Goal: Information Seeking & Learning: Understand process/instructions

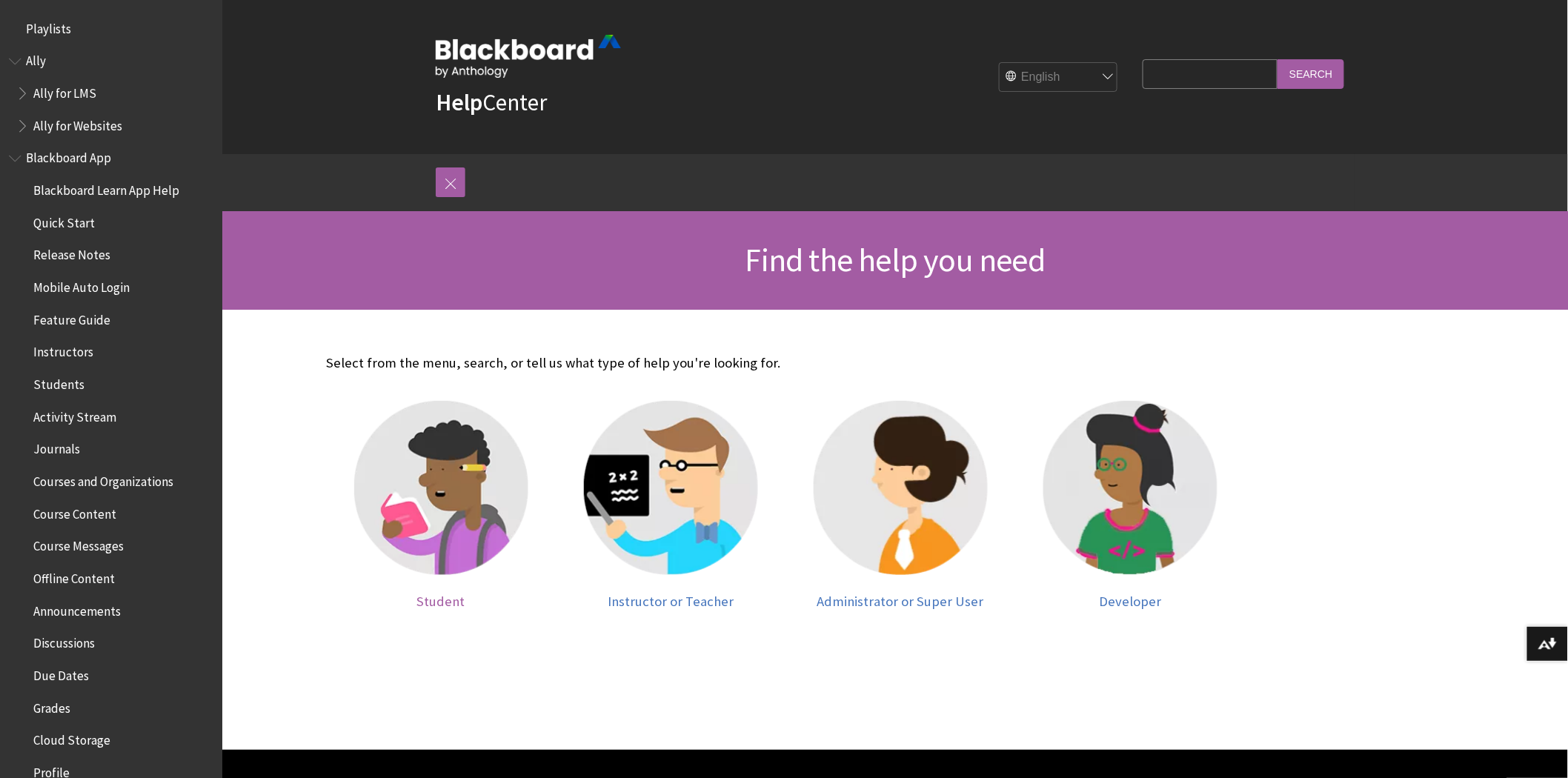
click at [442, 497] on img at bounding box center [441, 487] width 174 height 174
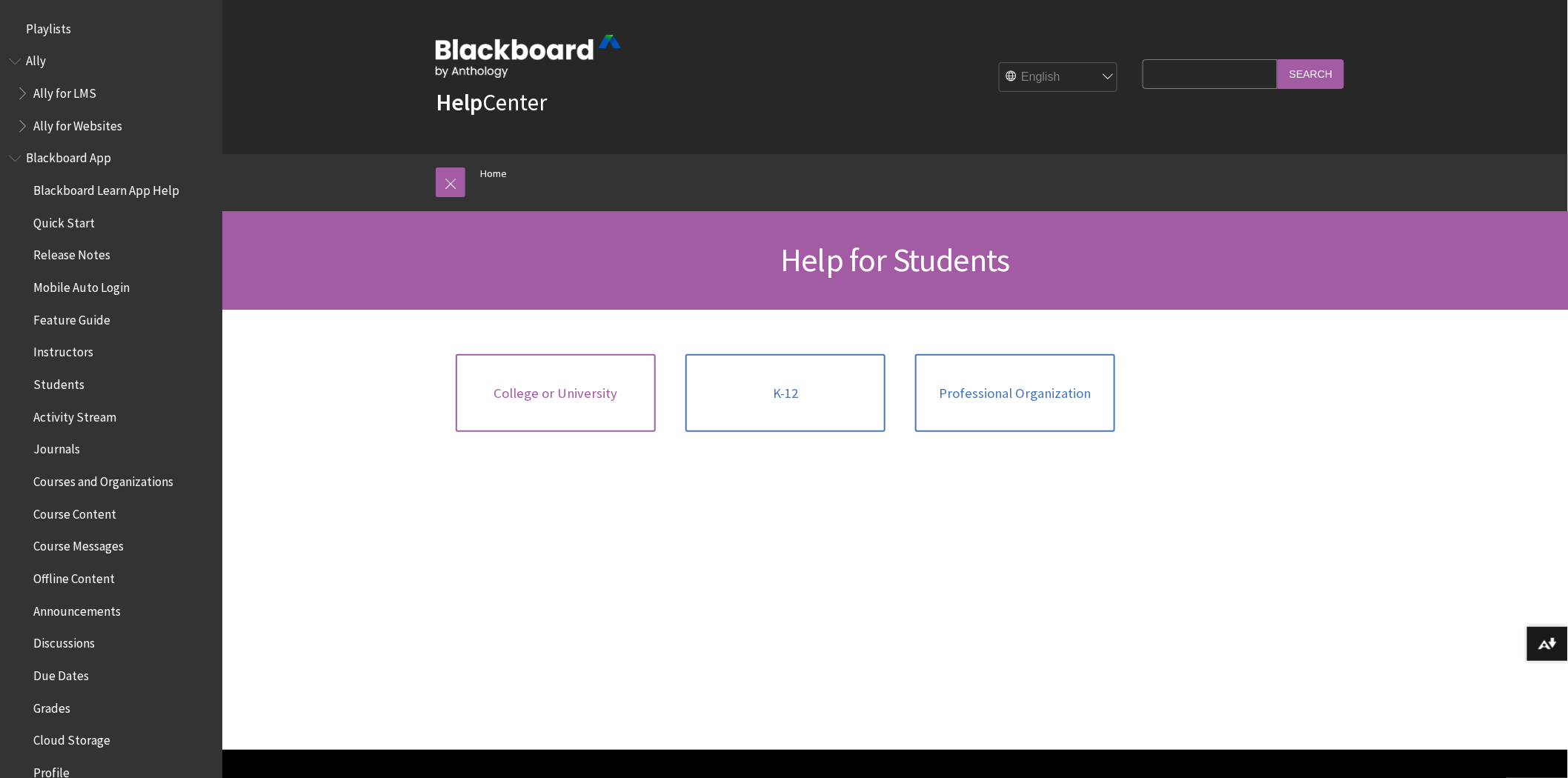
click at [545, 373] on link "College or University" at bounding box center [556, 393] width 200 height 79
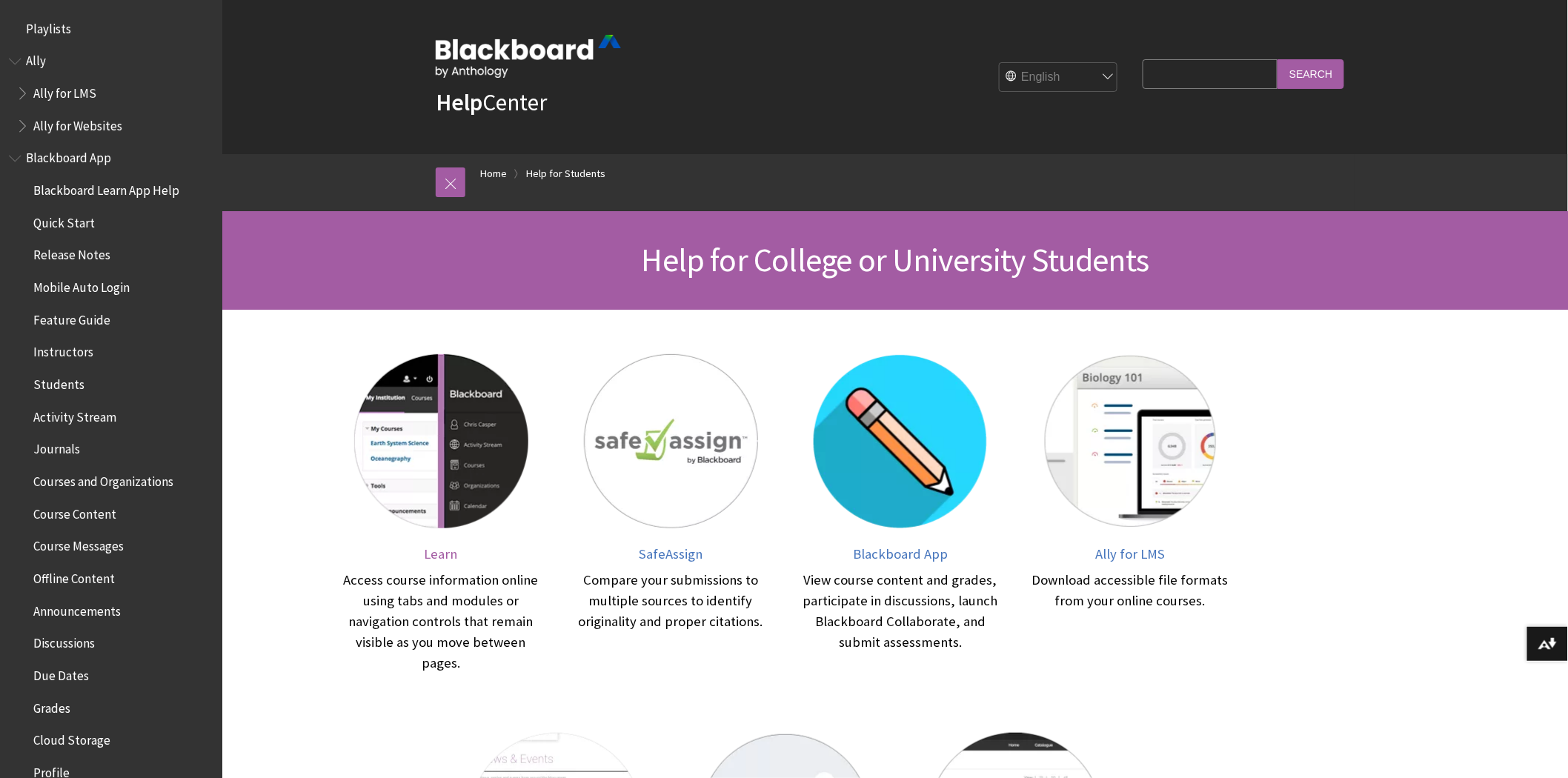
click at [358, 420] on img at bounding box center [441, 441] width 174 height 174
click at [438, 462] on img at bounding box center [441, 441] width 174 height 174
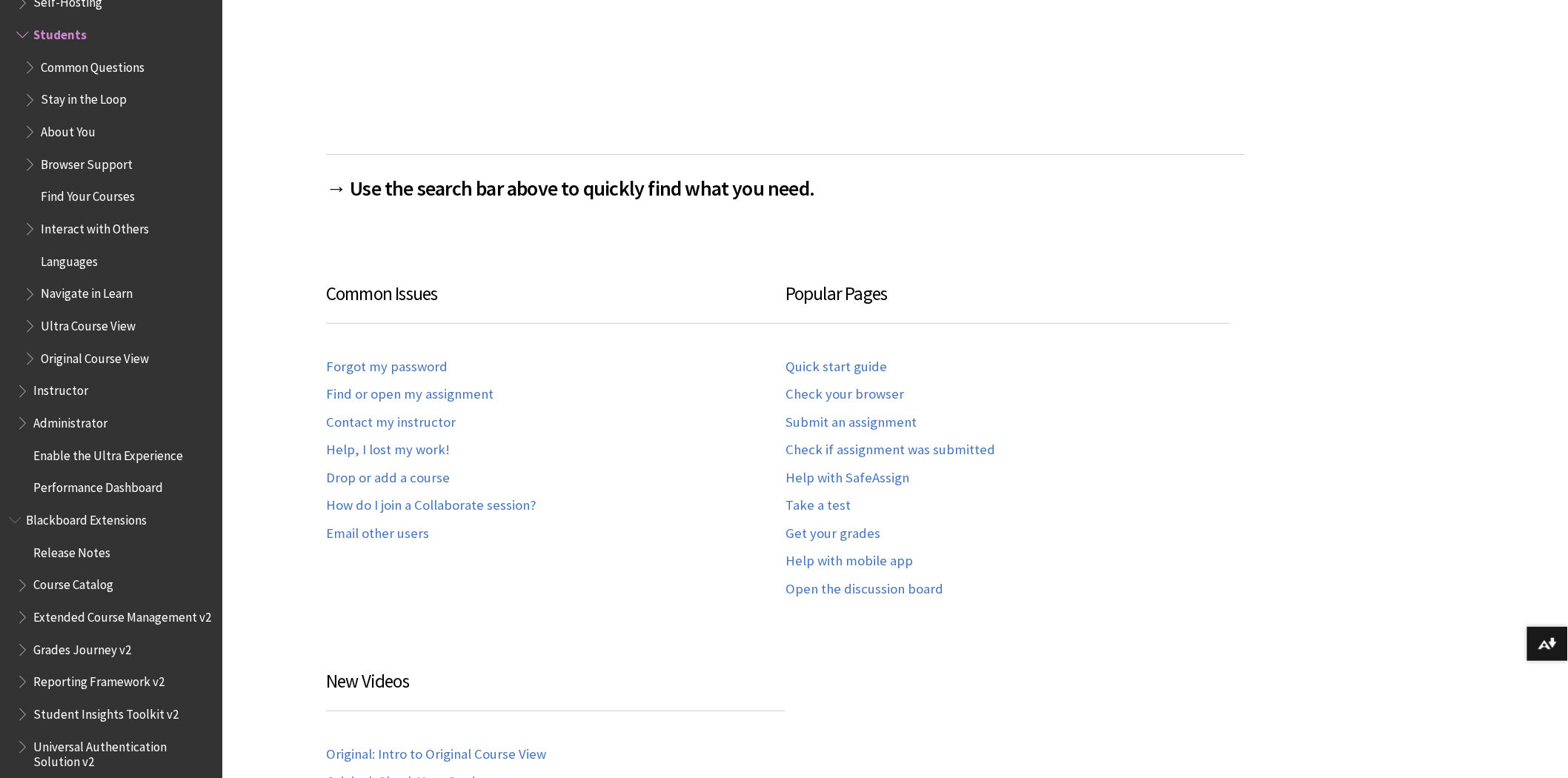
scroll to position [823, 0]
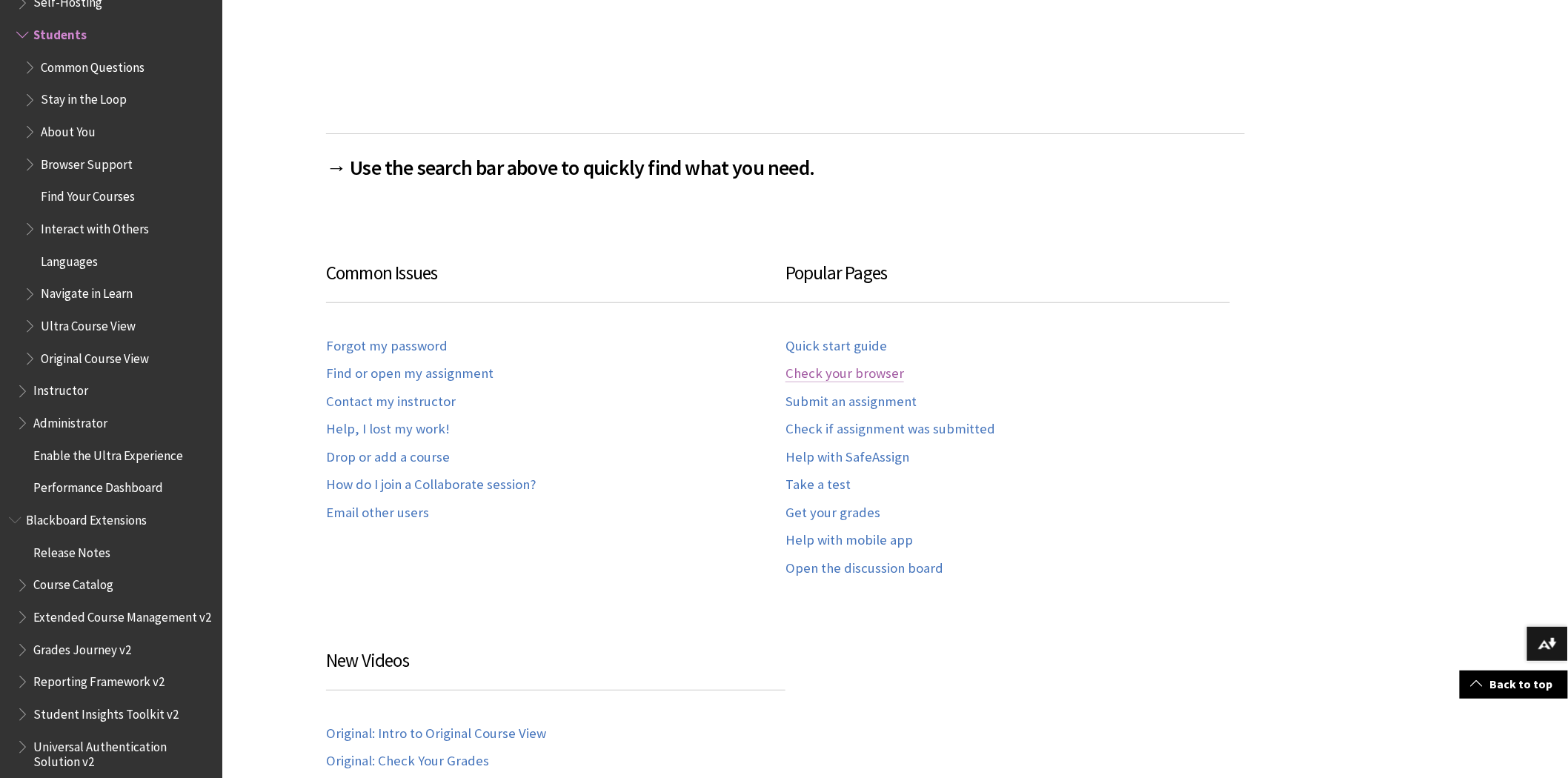
click at [859, 373] on link "Check your browser" at bounding box center [845, 373] width 119 height 17
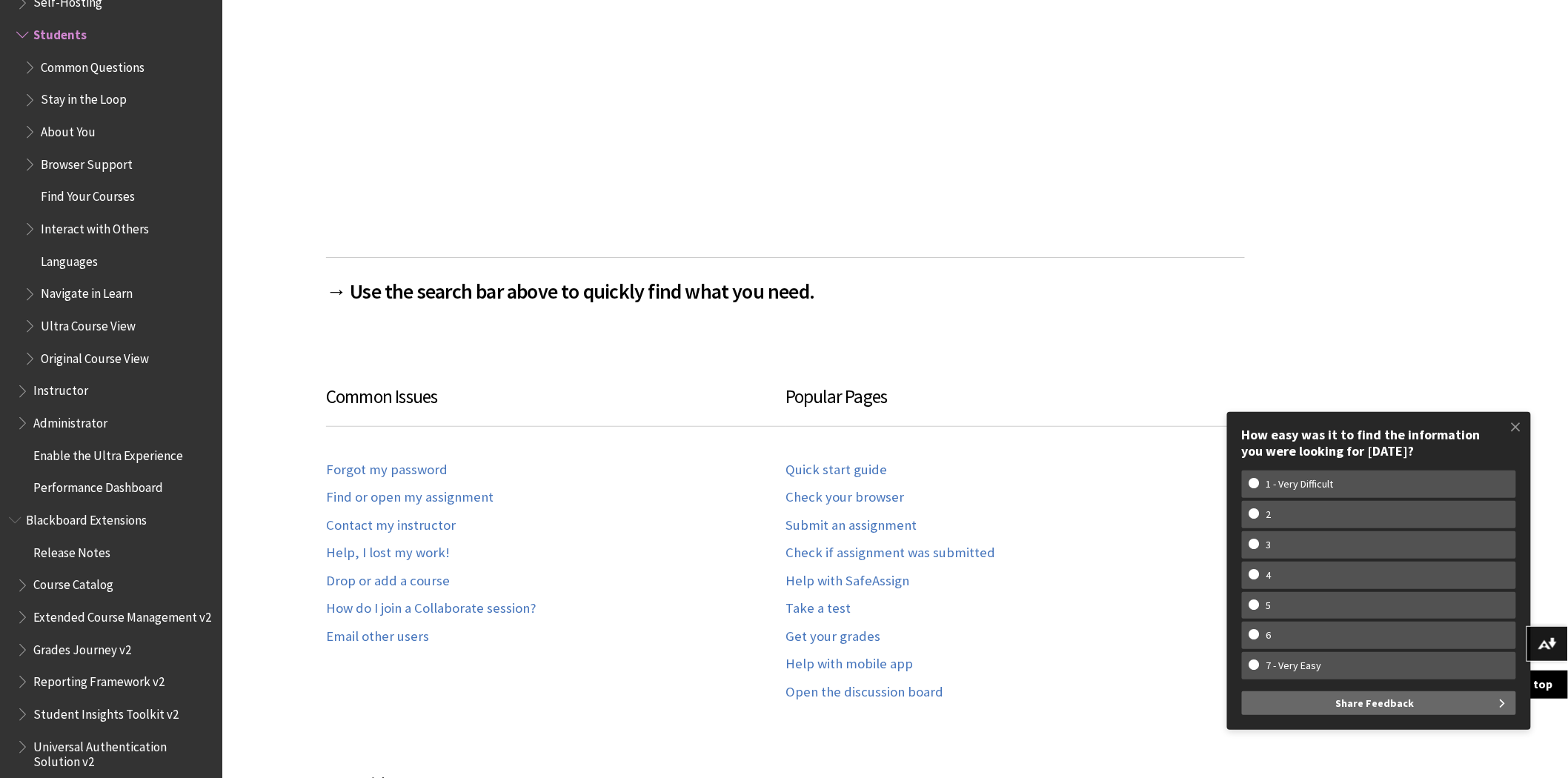
scroll to position [760, 0]
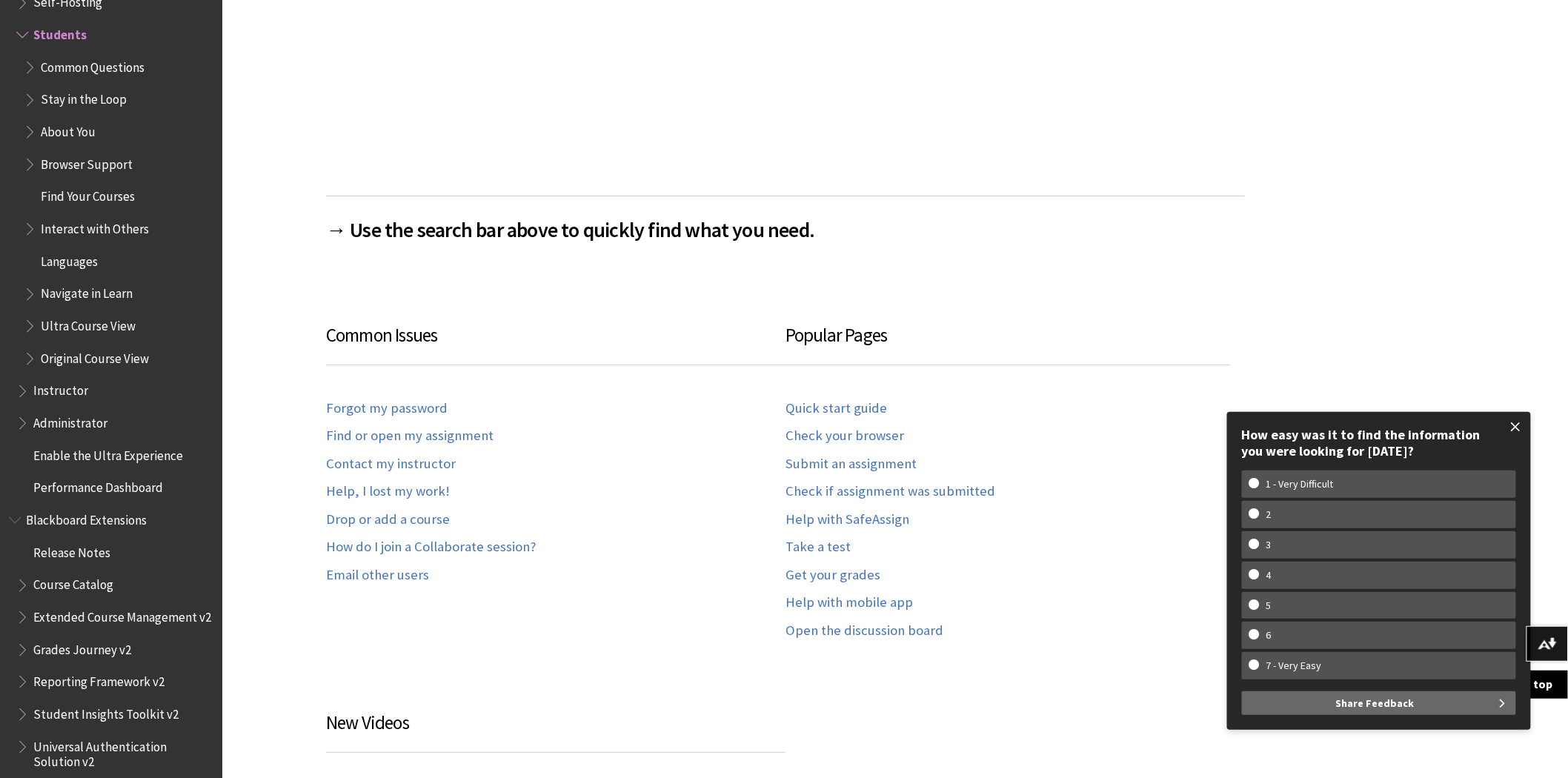
click at [1517, 418] on span at bounding box center [1516, 426] width 31 height 31
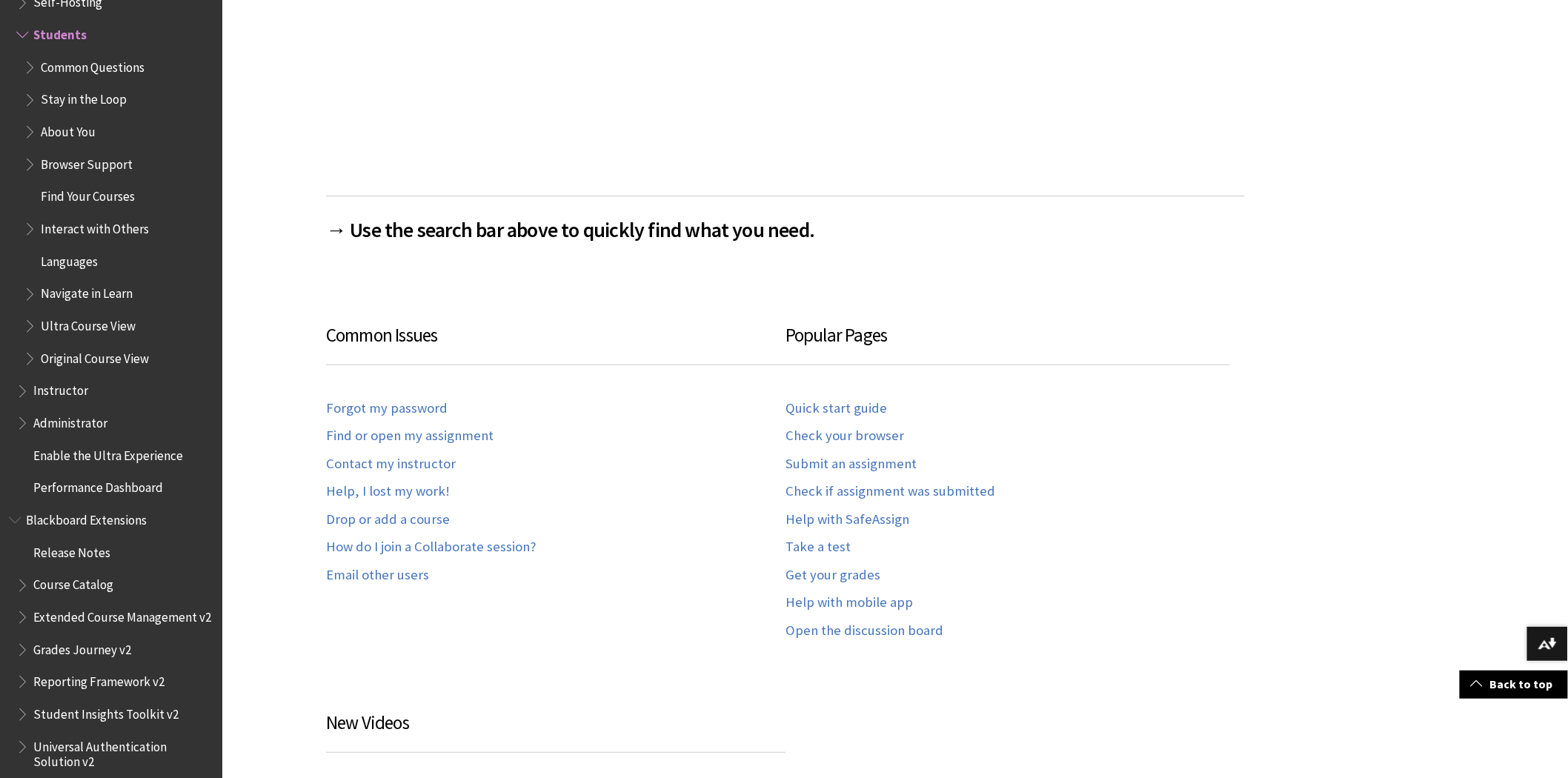
scroll to position [781, 0]
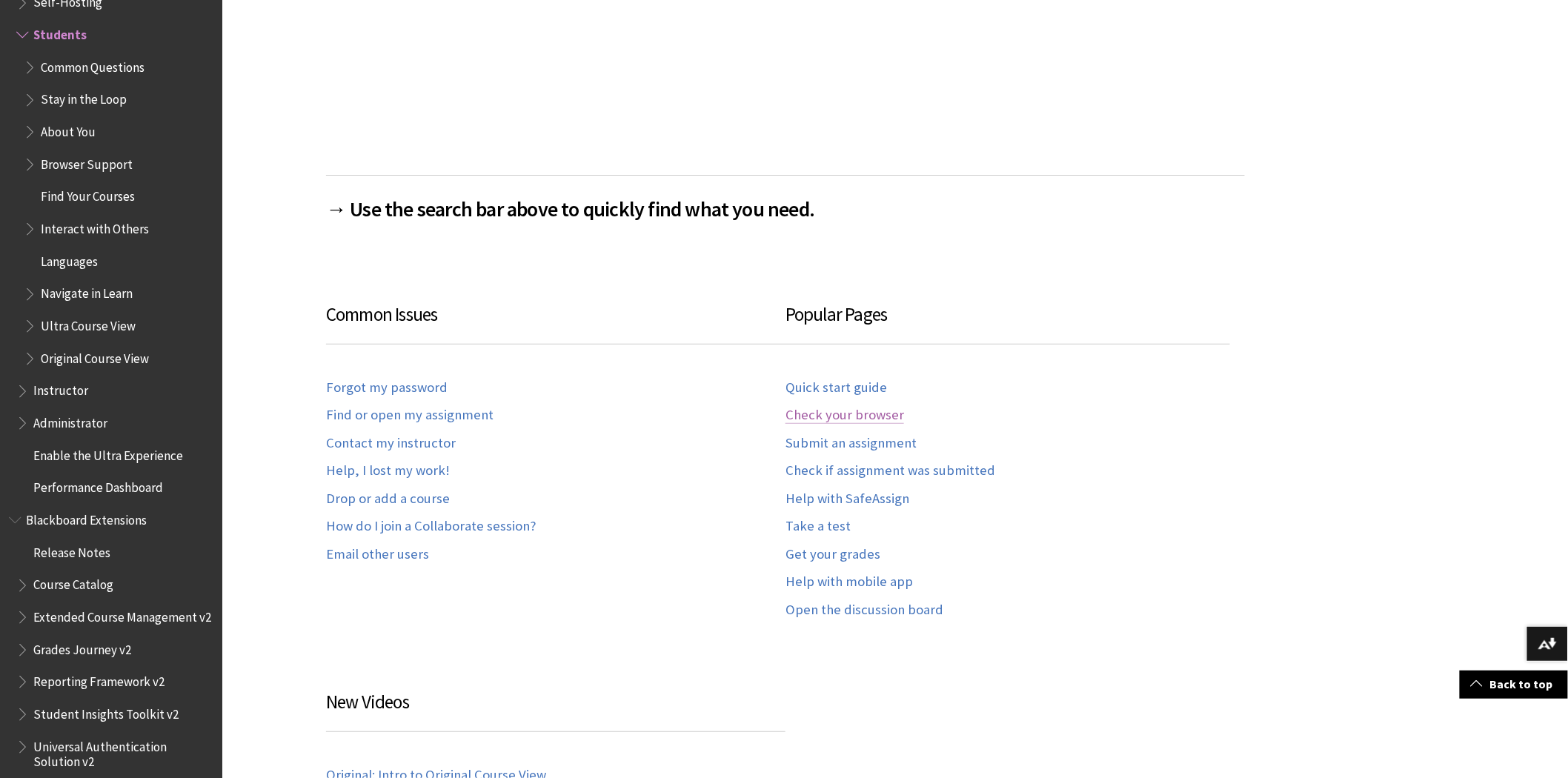
click at [827, 409] on link "Check your browser" at bounding box center [845, 415] width 119 height 17
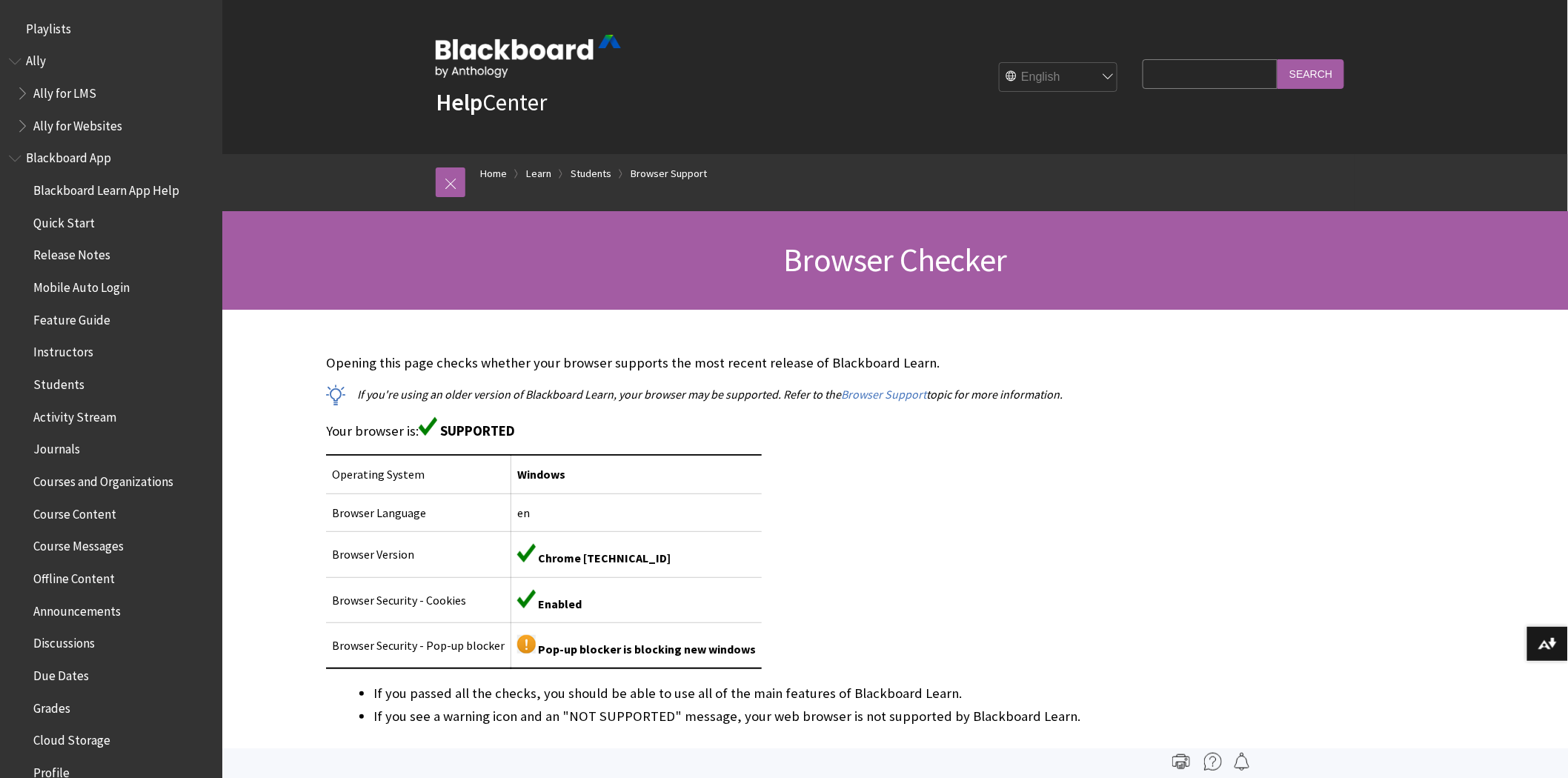
scroll to position [1588, 0]
